Goal: Navigation & Orientation: Find specific page/section

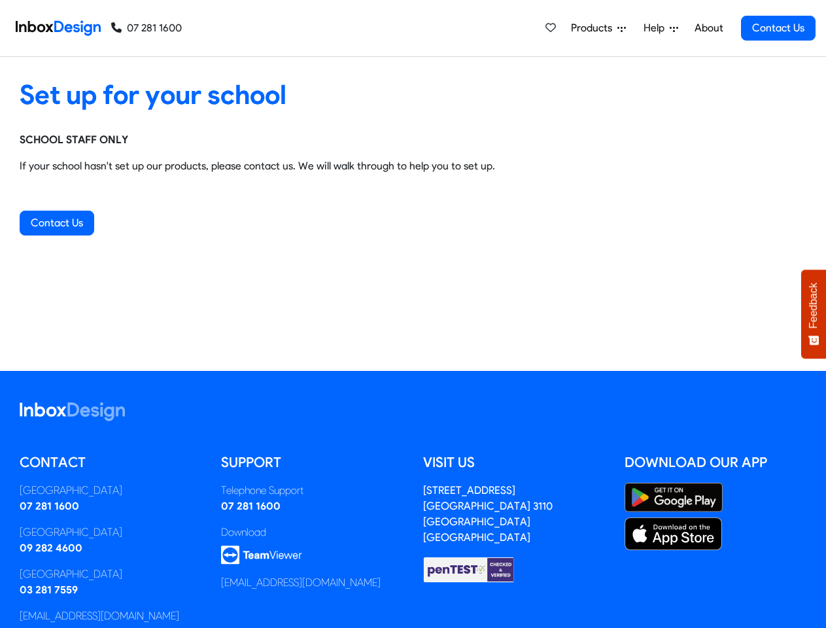
click at [413, 314] on div "Set up for your school SCHOOL STAFF ONLY If your school hasn't set up our produ…" at bounding box center [413, 214] width 826 height 314
click at [599, 28] on span "Products" at bounding box center [594, 28] width 46 height 16
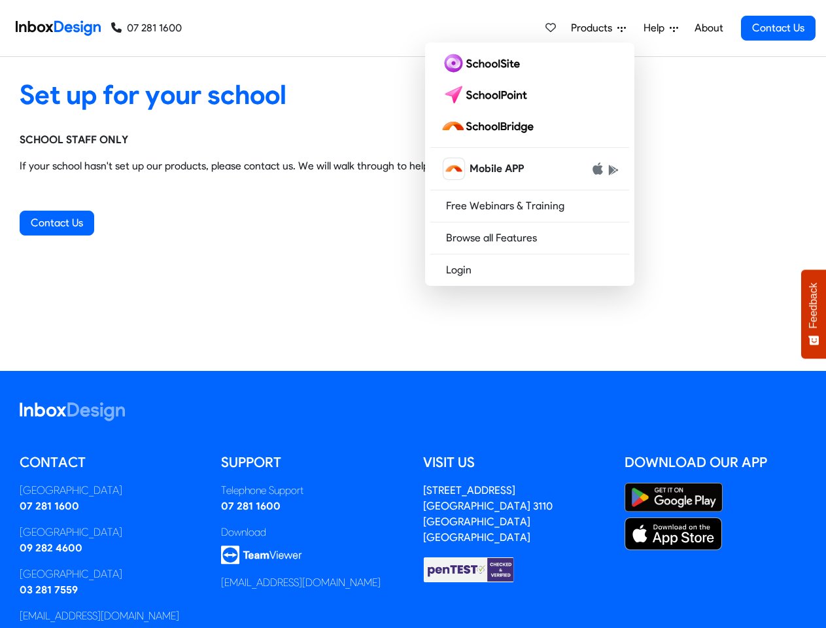
click at [662, 28] on span "Help" at bounding box center [656, 28] width 26 height 16
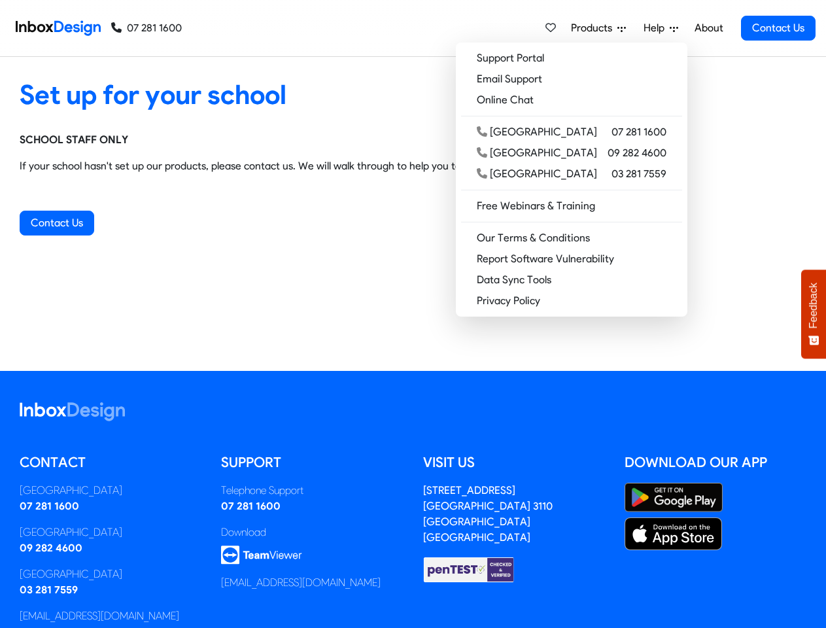
click at [813, 314] on span "Feedback" at bounding box center [814, 305] width 12 height 46
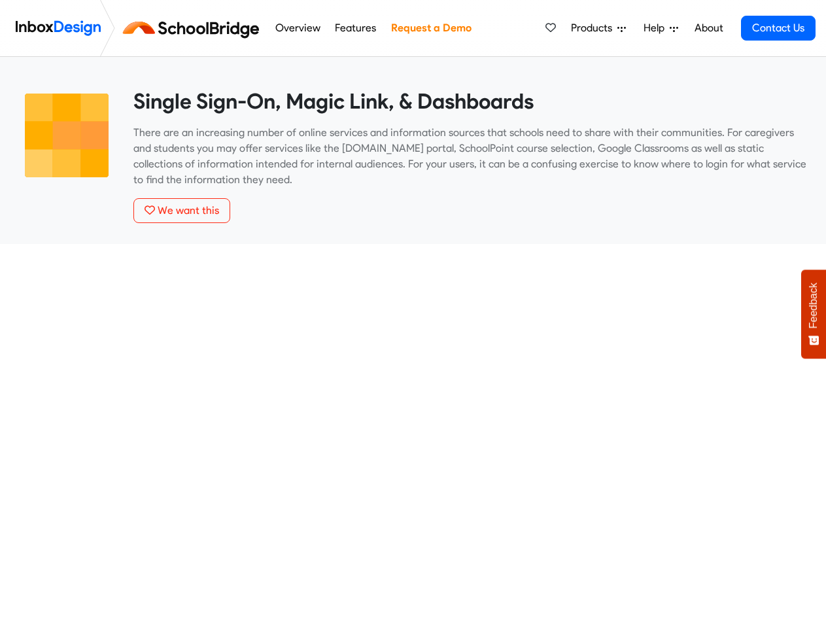
click at [599, 28] on span "Products" at bounding box center [594, 28] width 46 height 16
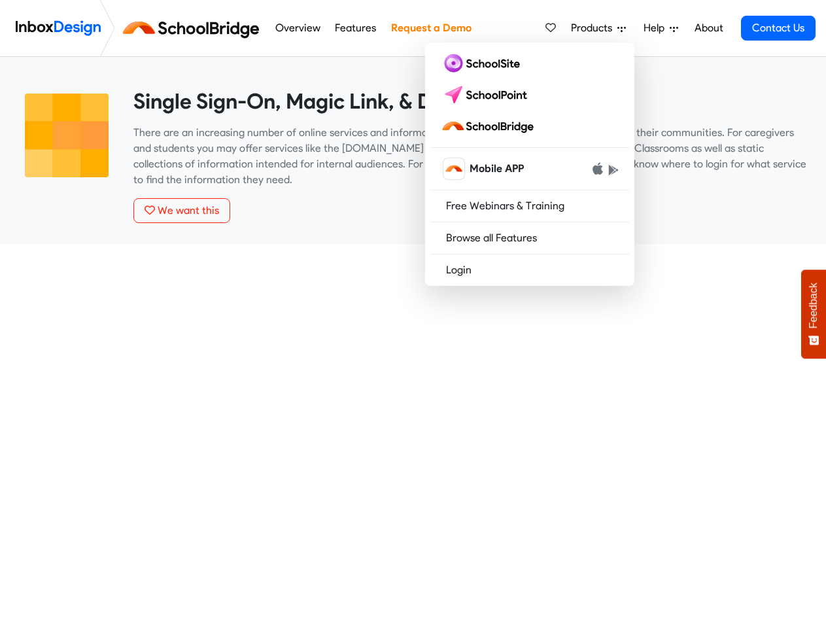
click at [662, 28] on span "Help" at bounding box center [656, 28] width 26 height 16
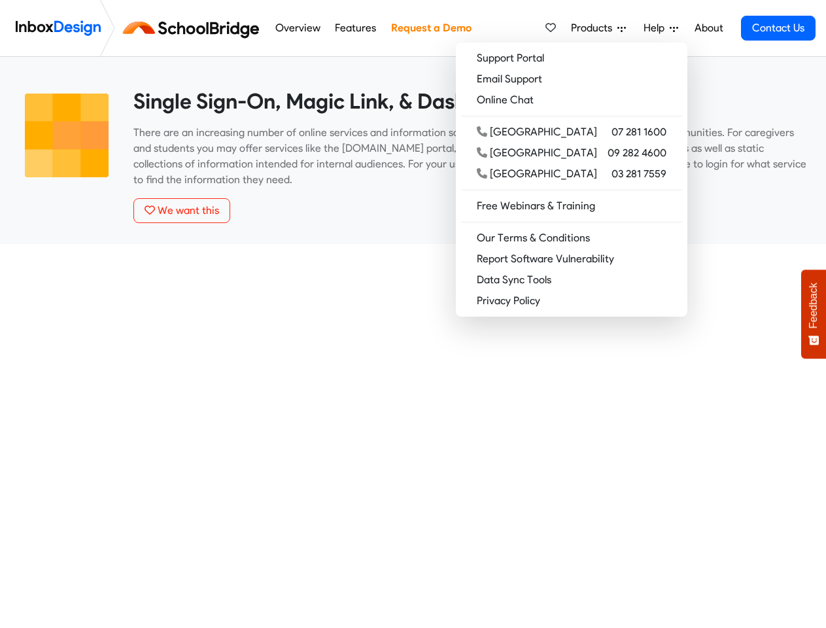
click at [813, 314] on span "Feedback" at bounding box center [814, 305] width 12 height 46
